Goal: Use online tool/utility: Utilize a website feature to perform a specific function

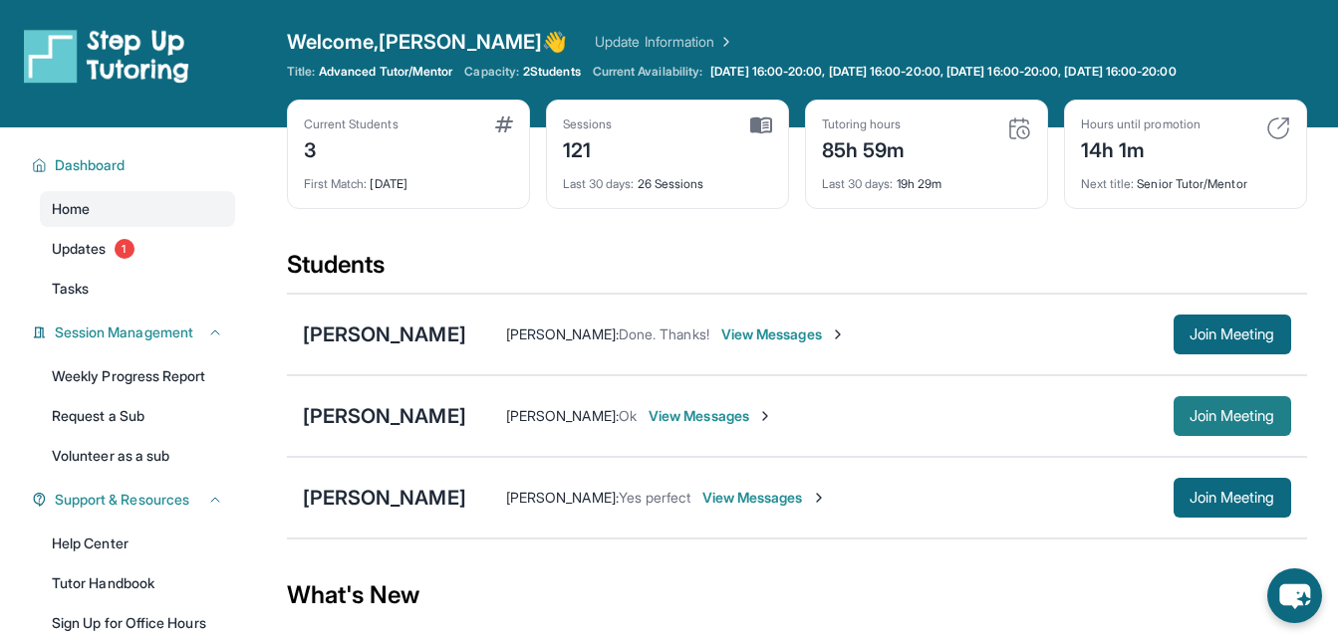
click at [1220, 401] on button "Join Meeting" at bounding box center [1232, 416] width 118 height 40
click at [1232, 410] on span "Join Meeting" at bounding box center [1232, 416] width 86 height 12
